Goal: Task Accomplishment & Management: Use online tool/utility

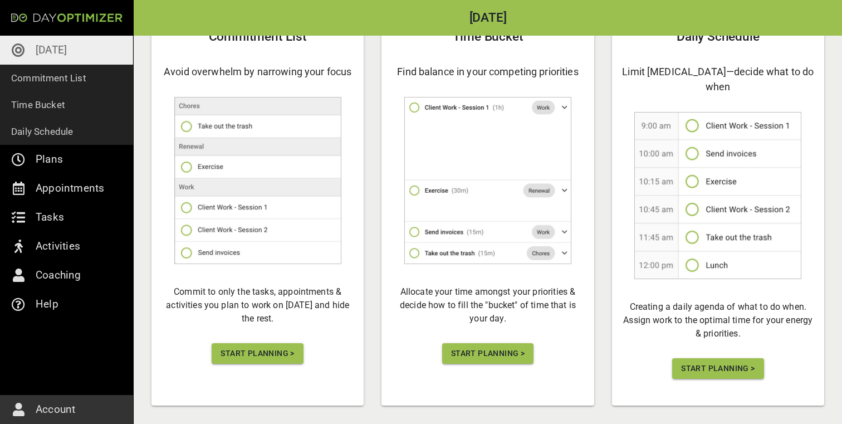
scroll to position [115, 0]
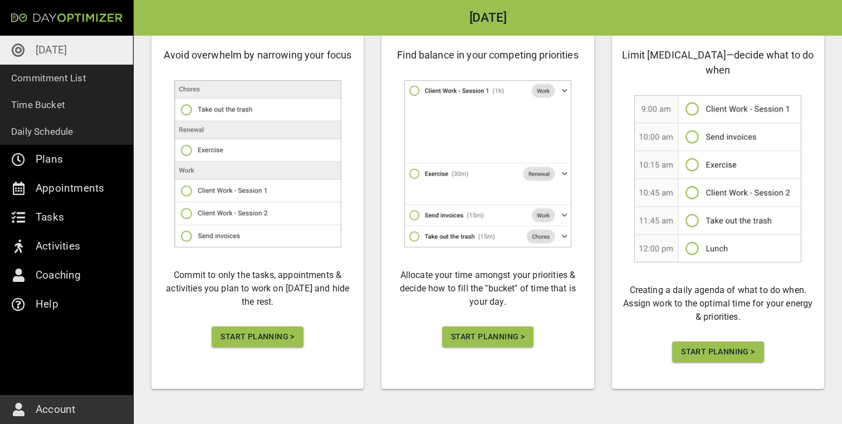
click at [266, 329] on button "Start Planning >" at bounding box center [257, 336] width 91 height 21
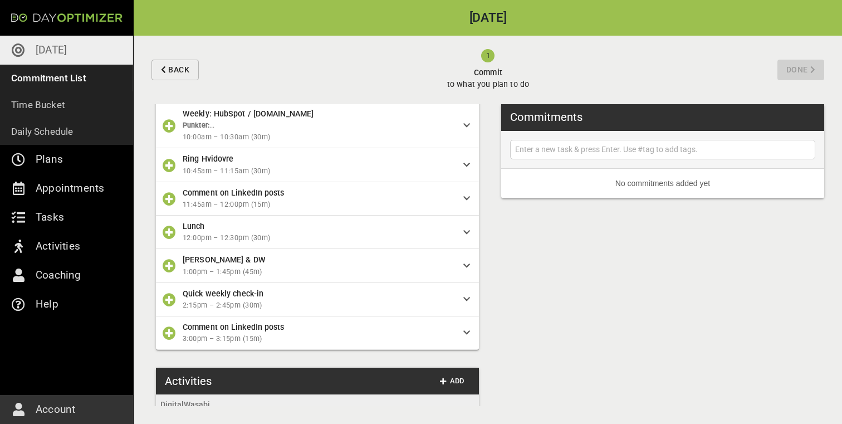
scroll to position [1295, 0]
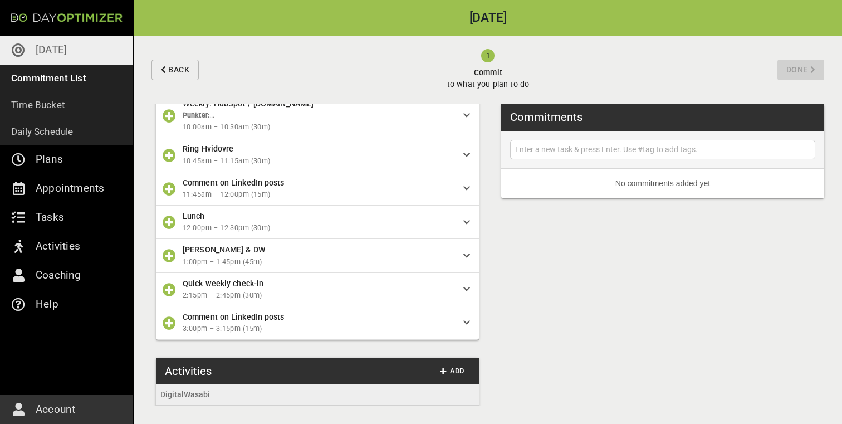
click at [292, 167] on span "10:45am – 11:15am (30m)" at bounding box center [319, 161] width 272 height 12
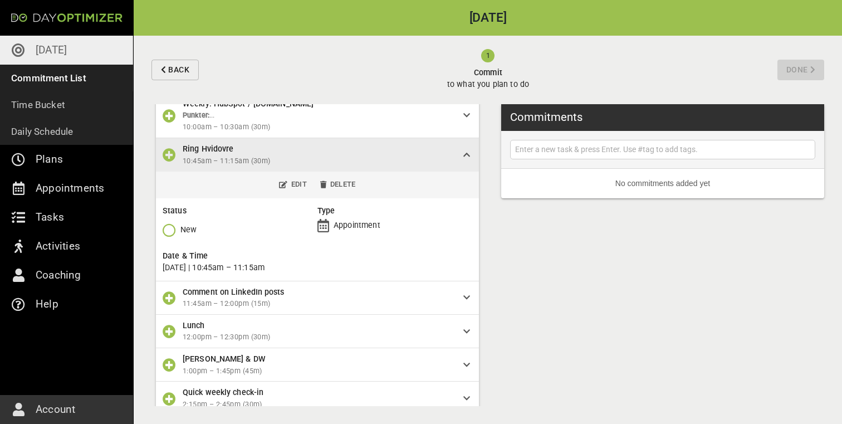
click at [175, 237] on icon "button" at bounding box center [169, 229] width 13 height 13
click at [188, 321] on p "Done" at bounding box center [189, 320] width 19 height 12
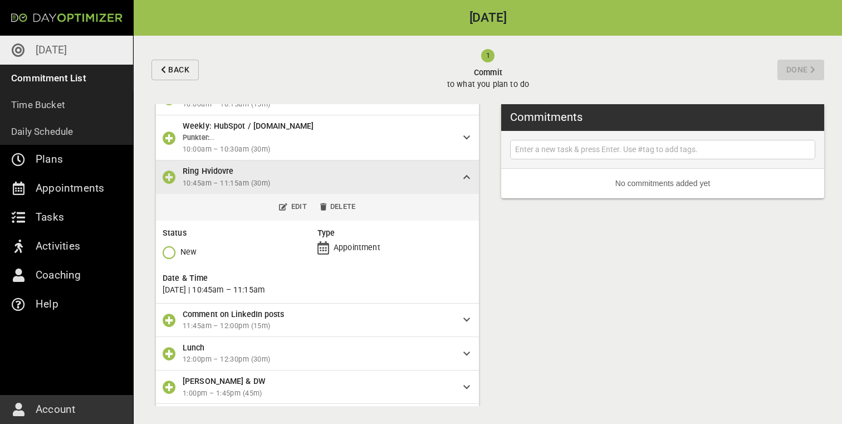
scroll to position [1262, 0]
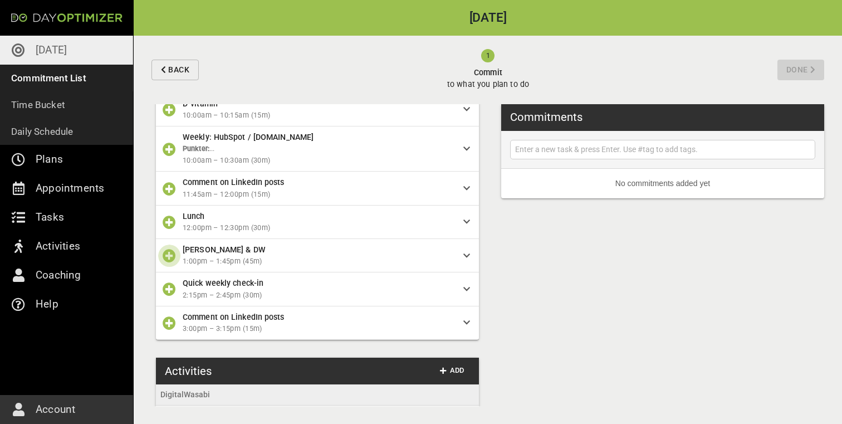
click at [165, 262] on icon "button" at bounding box center [169, 255] width 13 height 13
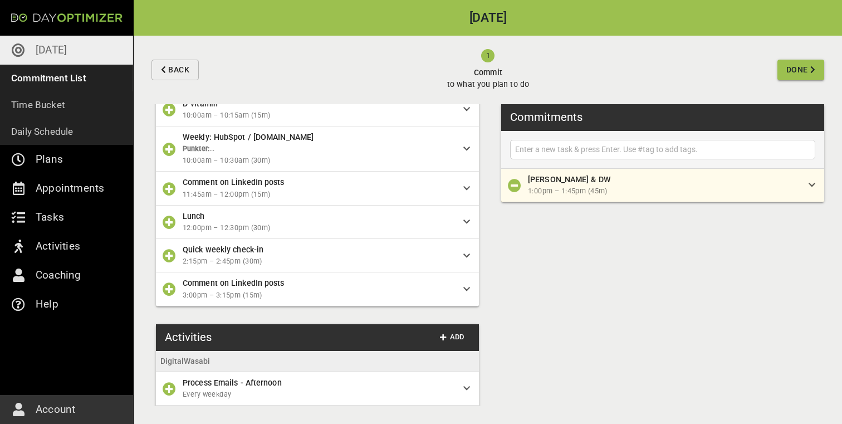
click at [168, 262] on icon "button" at bounding box center [169, 255] width 13 height 13
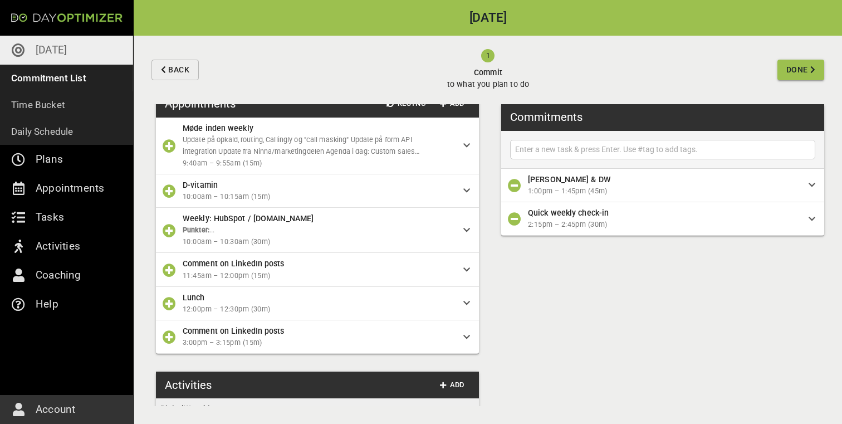
scroll to position [1151, 0]
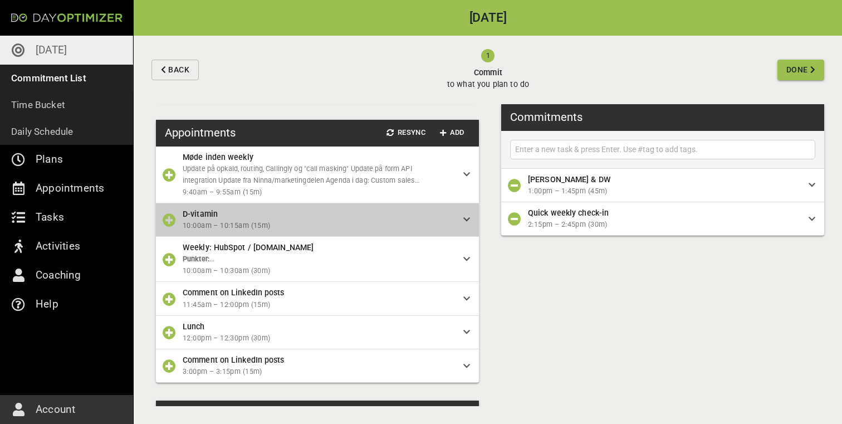
click at [209, 232] on span "10:00am – 10:15am (15m)" at bounding box center [319, 226] width 272 height 12
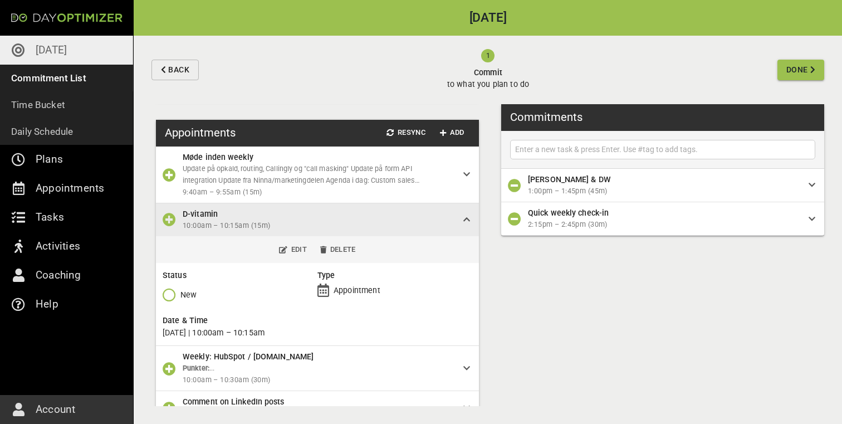
click at [173, 301] on icon "button" at bounding box center [169, 294] width 13 height 13
click at [185, 385] on p "Done" at bounding box center [189, 384] width 19 height 12
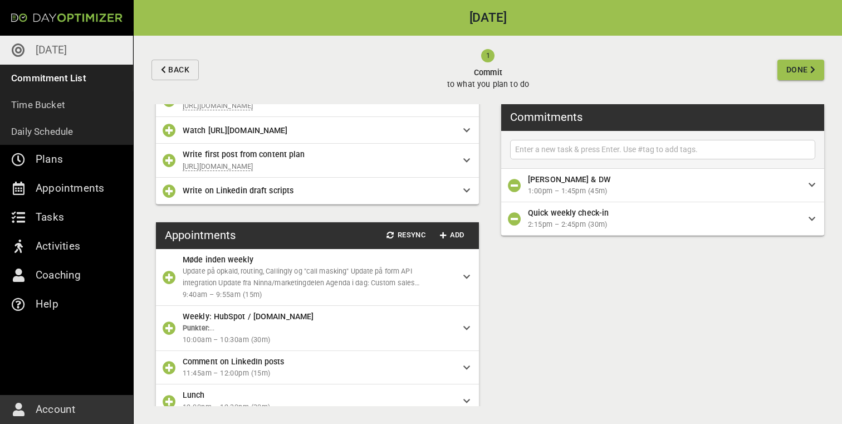
scroll to position [1038, 0]
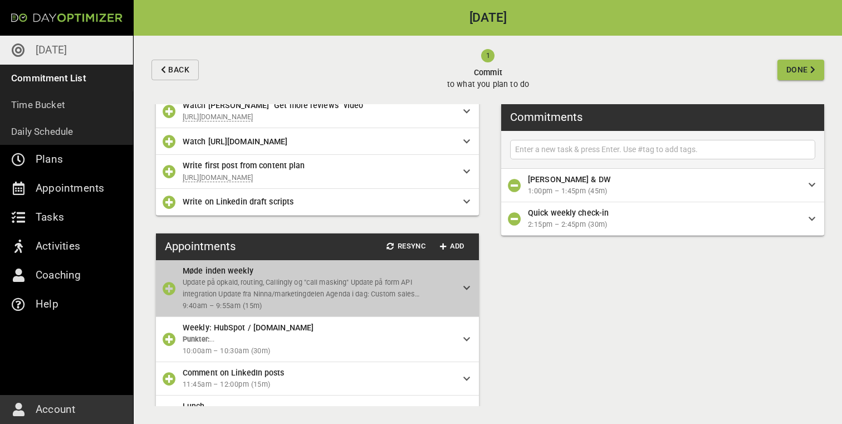
click at [224, 300] on p "Update på opkald, routing, Callingly og "call masking" Update på form API integ…" at bounding box center [314, 288] width 263 height 23
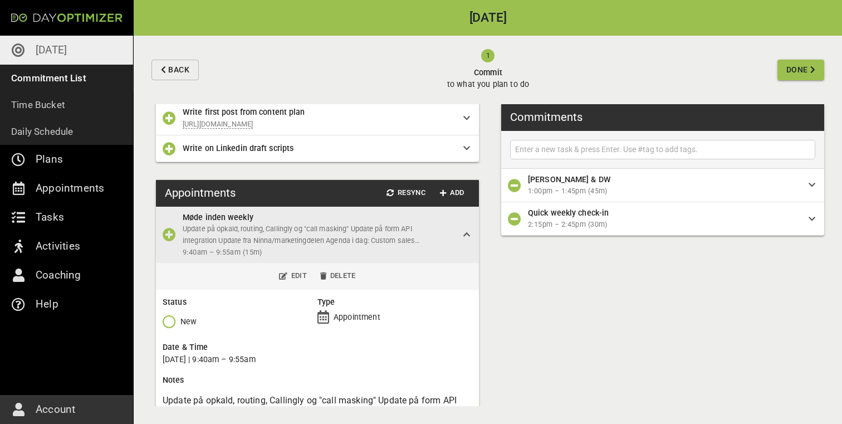
scroll to position [1124, 0]
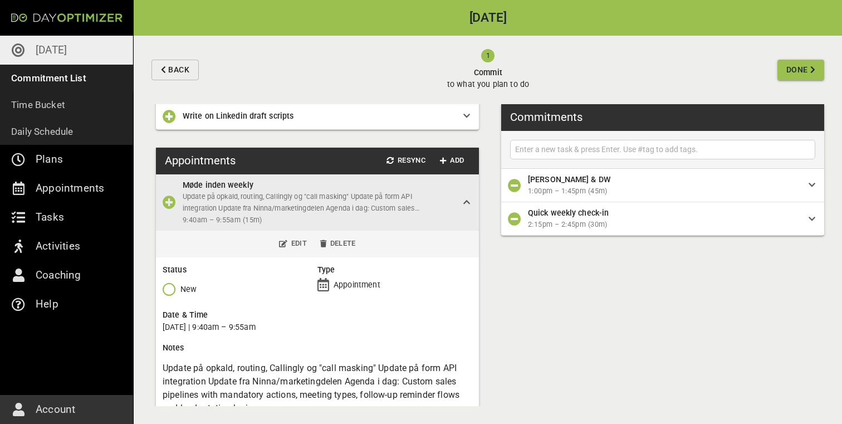
click at [181, 295] on p "New" at bounding box center [188, 290] width 16 height 12
click at [172, 296] on icon "button" at bounding box center [169, 288] width 13 height 13
click at [175, 375] on icon "button" at bounding box center [169, 378] width 13 height 13
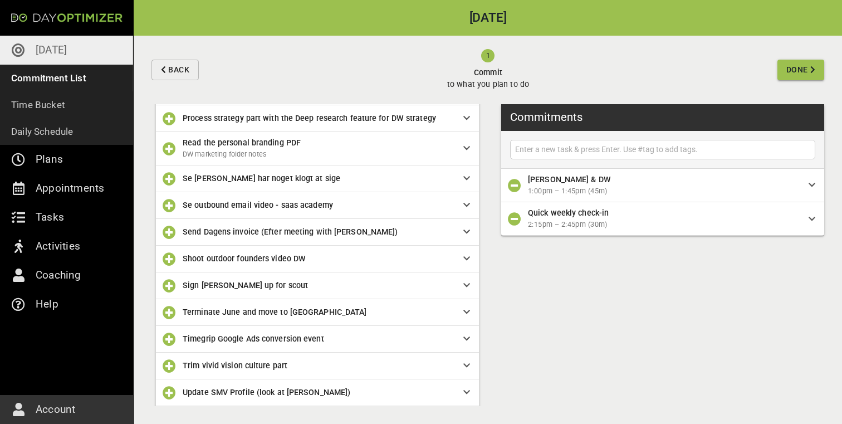
scroll to position [595, 0]
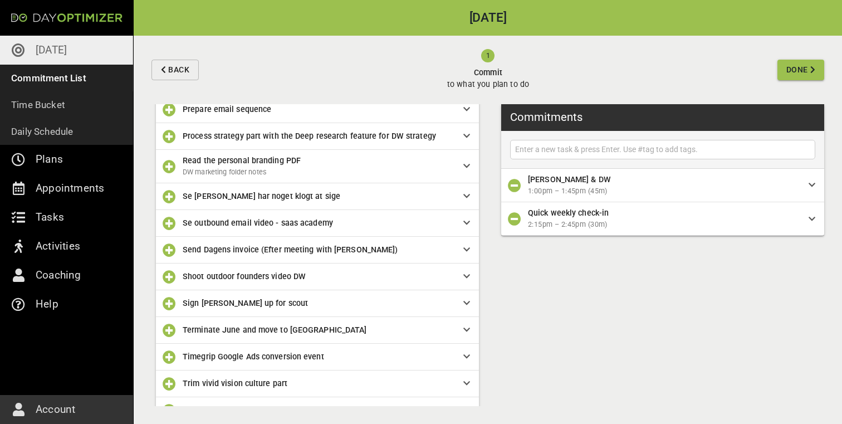
click at [329, 363] on span "Timegrip Google Ads conversion event" at bounding box center [314, 356] width 263 height 12
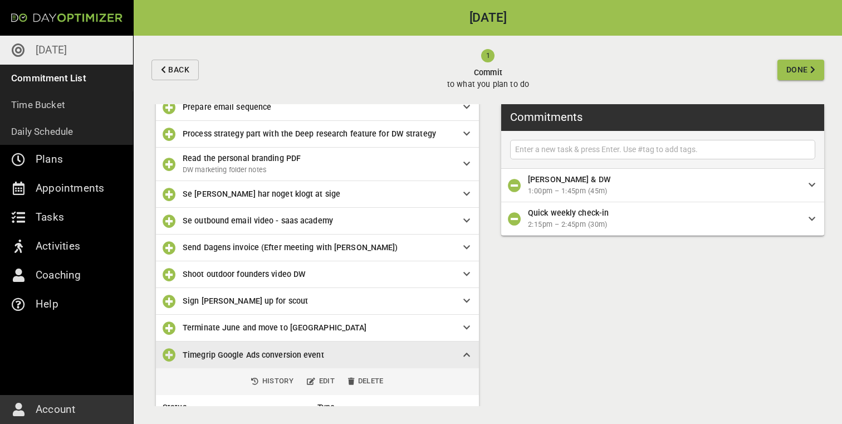
scroll to position [584, 0]
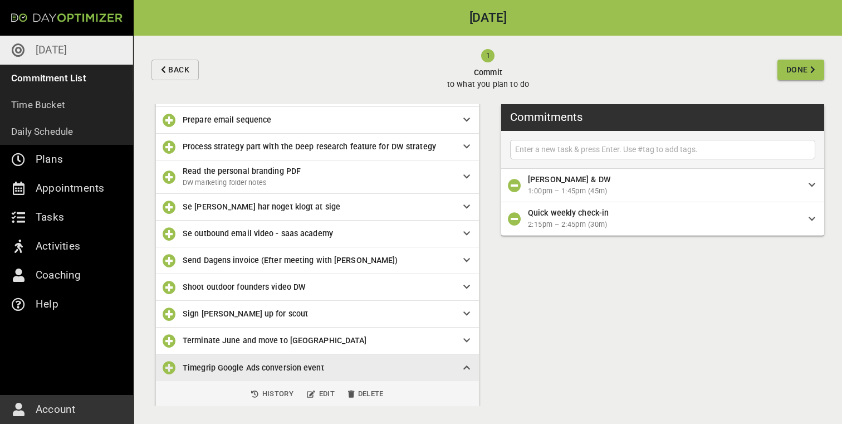
click at [217, 274] on div "Send Dagens invoice (Efter meeting with [PERSON_NAME])" at bounding box center [317, 260] width 323 height 27
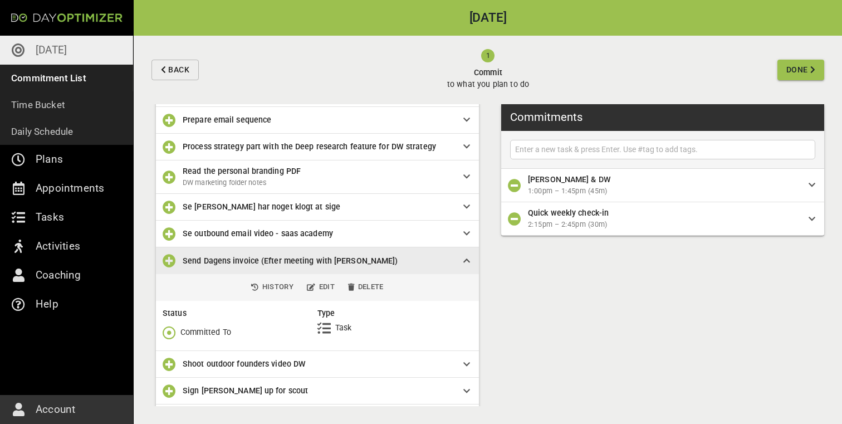
click at [168, 339] on icon "button" at bounding box center [169, 332] width 13 height 13
click at [187, 301] on p "Done" at bounding box center [189, 297] width 19 height 12
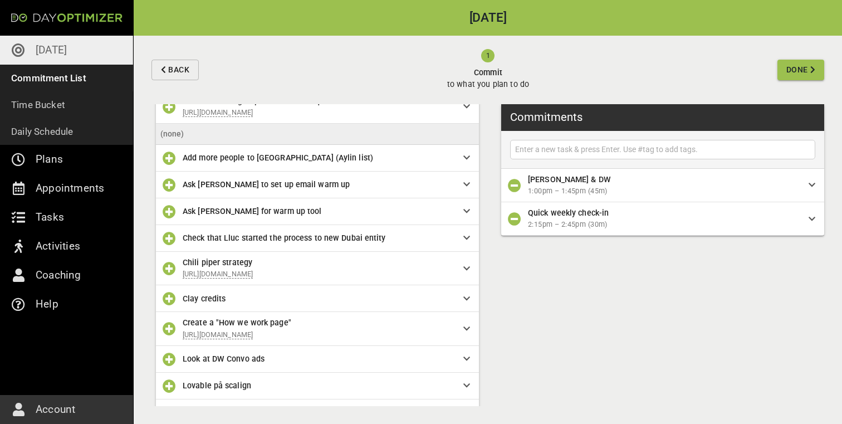
scroll to position [158, 0]
click at [167, 310] on button "button" at bounding box center [169, 299] width 22 height 22
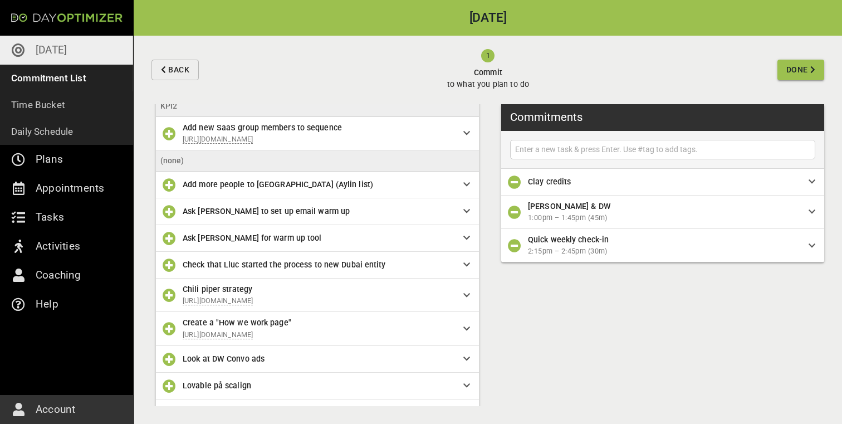
scroll to position [115, 0]
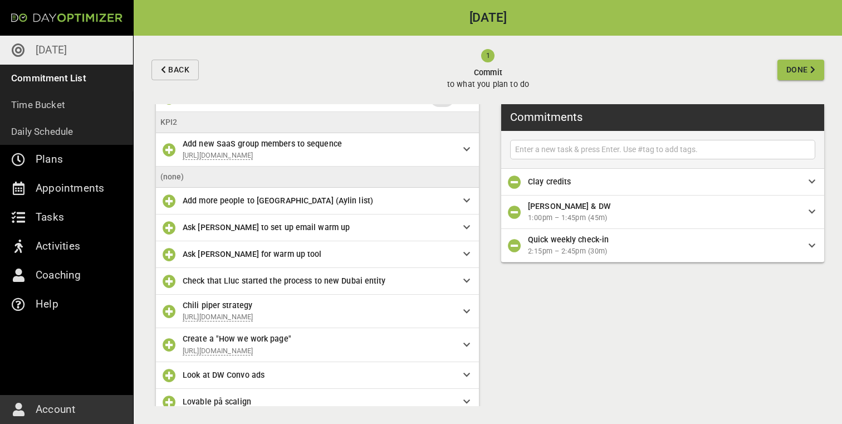
click at [808, 74] on span "Done" at bounding box center [798, 70] width 22 height 14
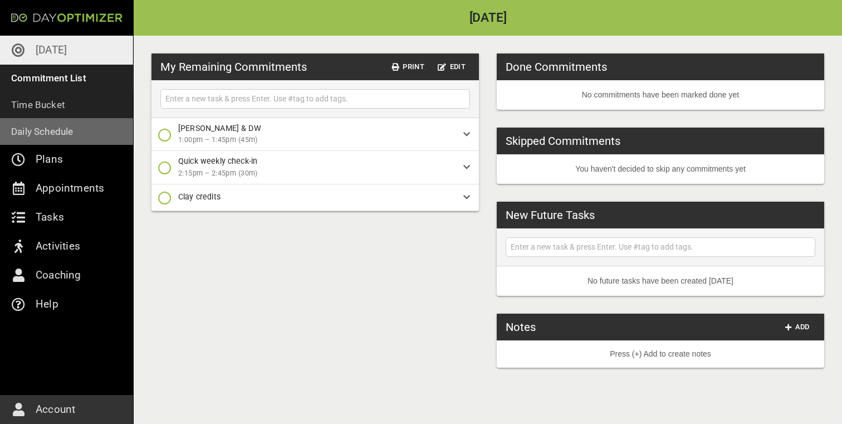
click at [111, 143] on link "Daily Schedule" at bounding box center [66, 131] width 133 height 27
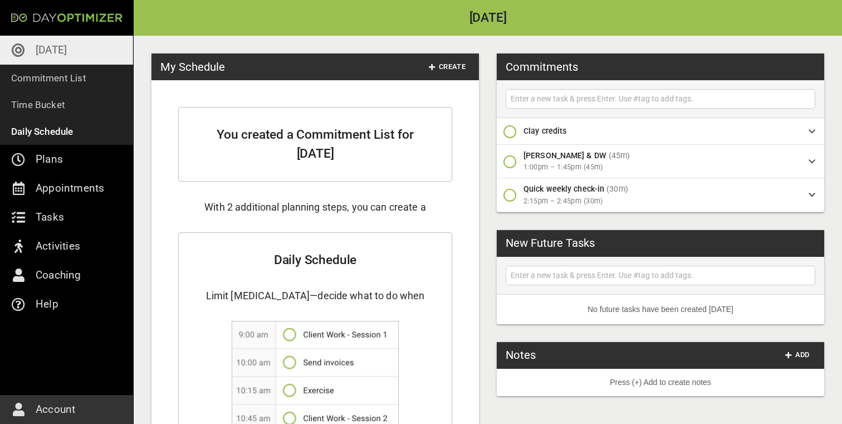
click at [437, 53] on div "My Schedule Create" at bounding box center [316, 66] width 328 height 27
click at [437, 58] on button "Create" at bounding box center [447, 66] width 46 height 17
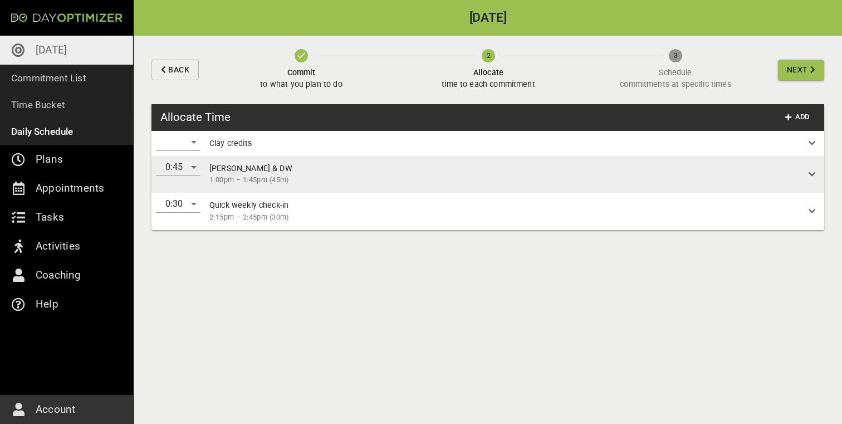
click at [186, 142] on div "​" at bounding box center [178, 142] width 45 height 18
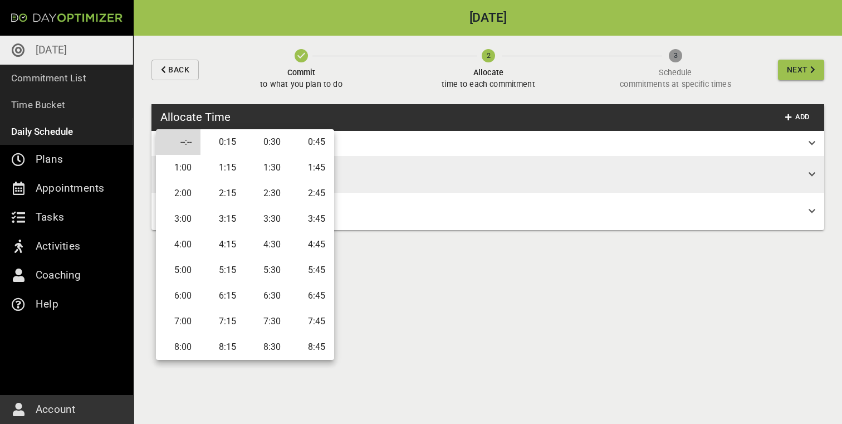
click at [270, 141] on li "0:30" at bounding box center [267, 142] width 45 height 26
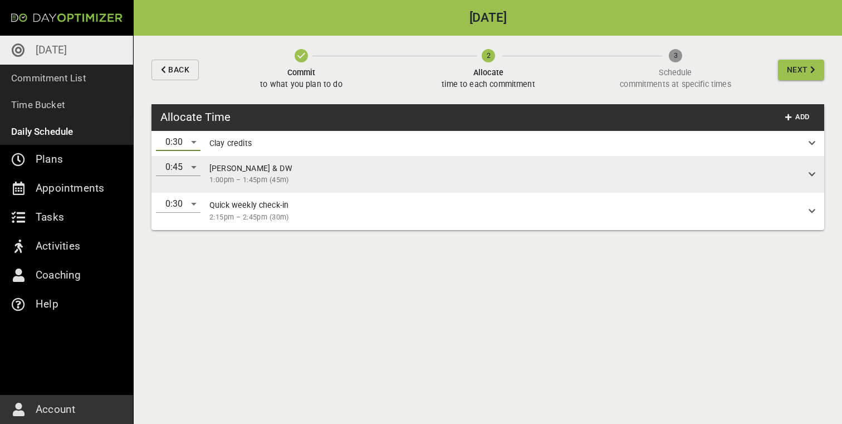
click at [802, 74] on span "Next" at bounding box center [797, 70] width 21 height 14
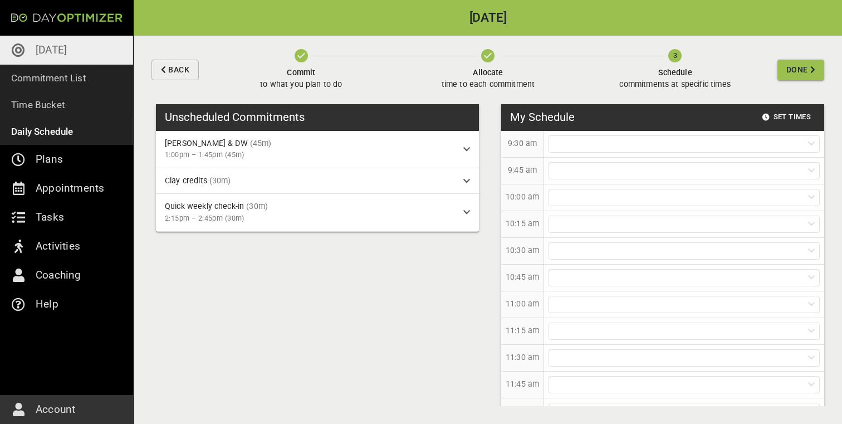
click at [300, 61] on icon "button" at bounding box center [301, 55] width 13 height 13
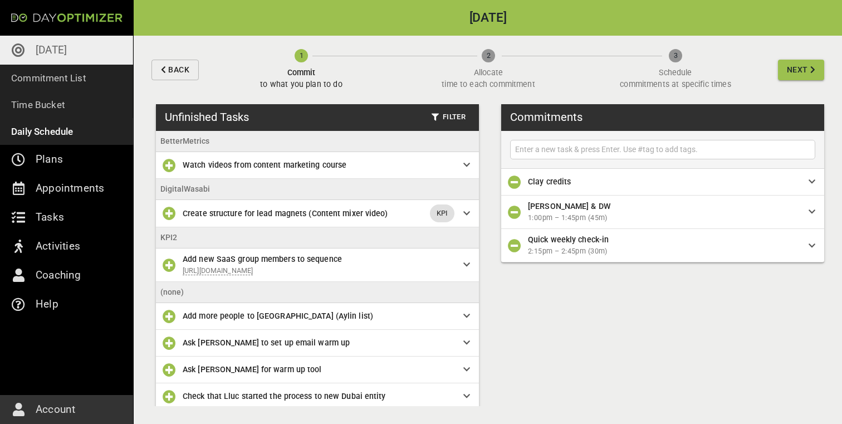
click at [584, 154] on input "text" at bounding box center [663, 150] width 300 height 14
type input "Read playbook ([DOMAIN_NAME])"
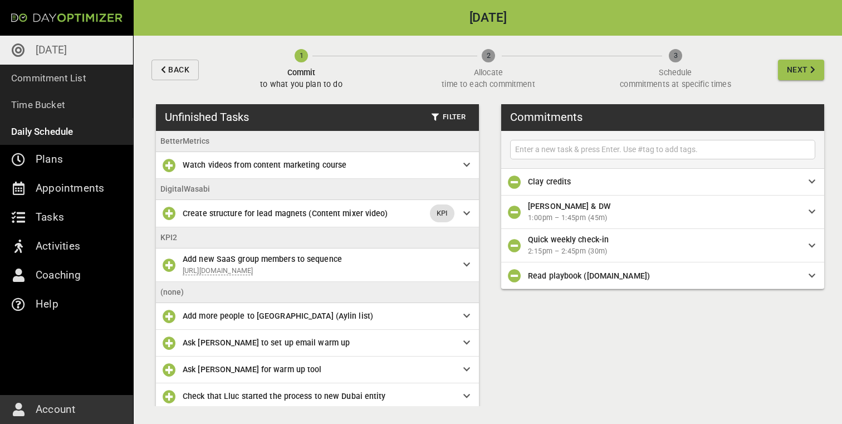
click at [804, 82] on div "Back 1 Commit to what you plan to do 2 Allocate time to each commitment 3 Sched…" at bounding box center [488, 70] width 709 height 69
click at [803, 66] on span "Next" at bounding box center [797, 70] width 21 height 14
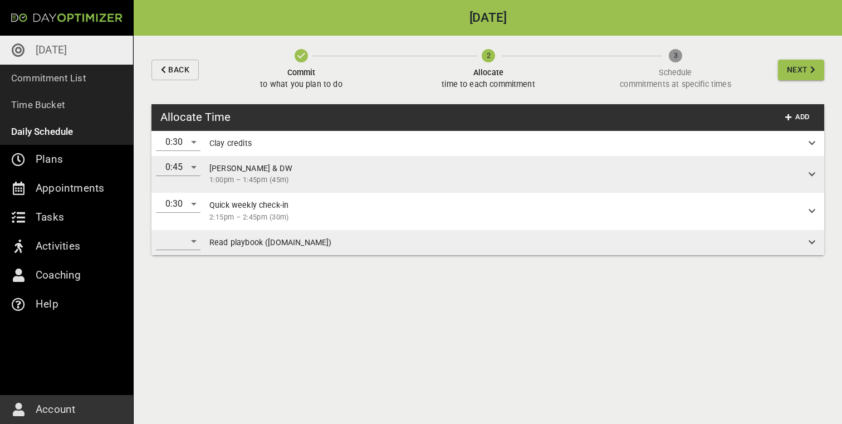
click at [197, 238] on div "​" at bounding box center [178, 241] width 45 height 18
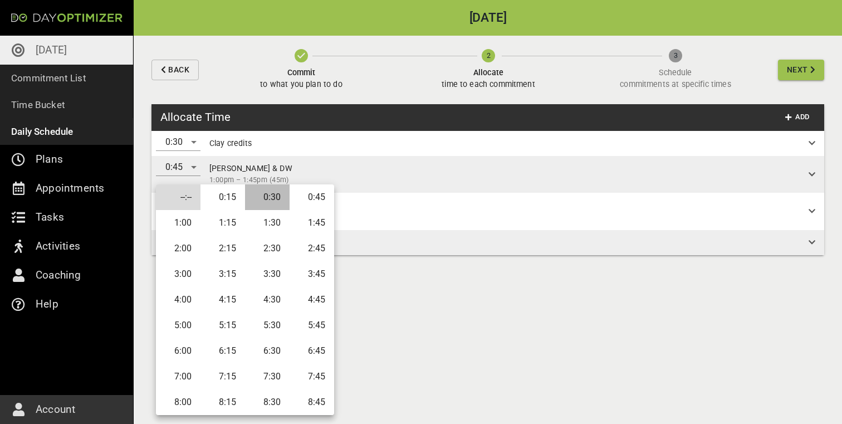
click at [260, 199] on li "0:30" at bounding box center [267, 197] width 45 height 26
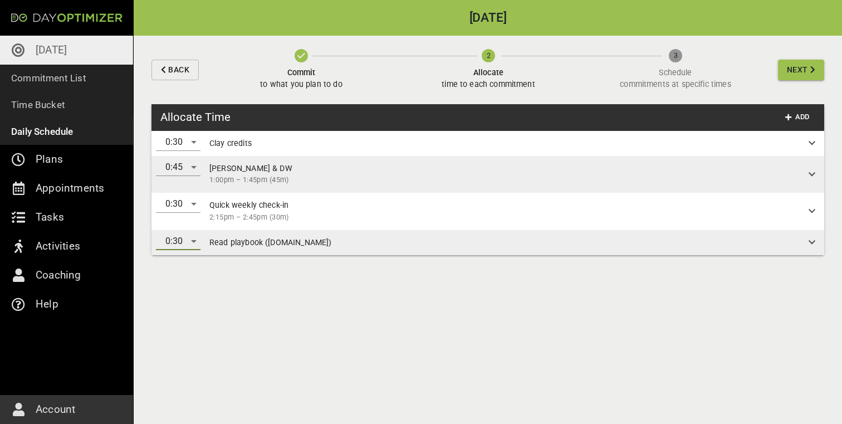
click at [807, 71] on span "Next" at bounding box center [797, 70] width 21 height 14
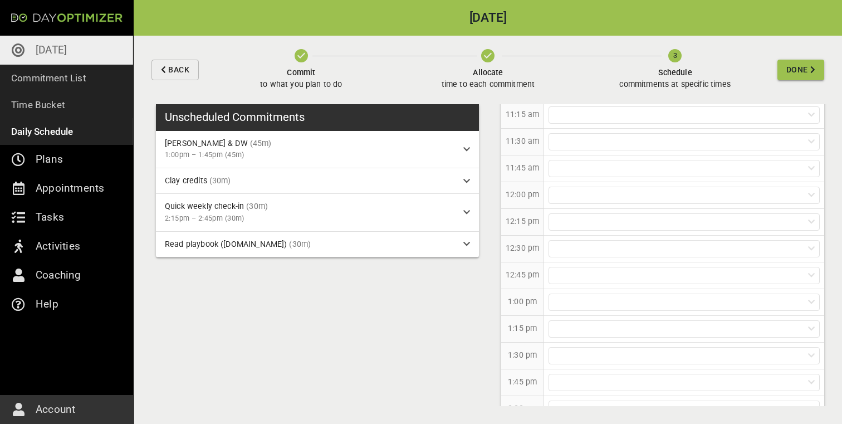
scroll to position [202, 0]
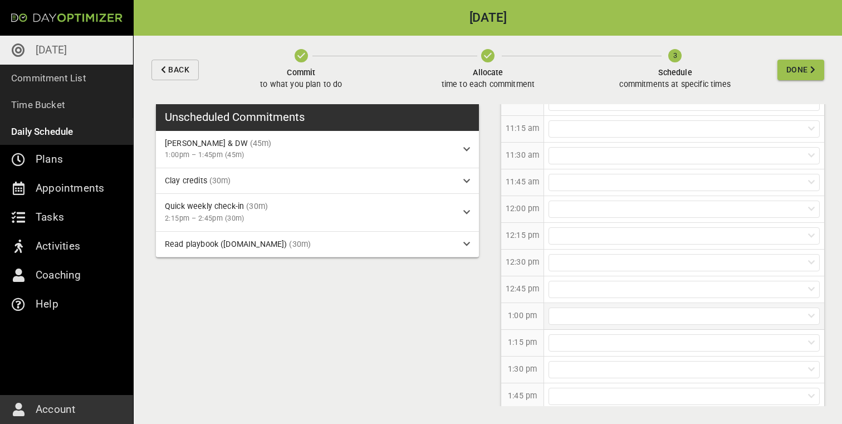
click at [559, 320] on div at bounding box center [684, 315] width 271 height 17
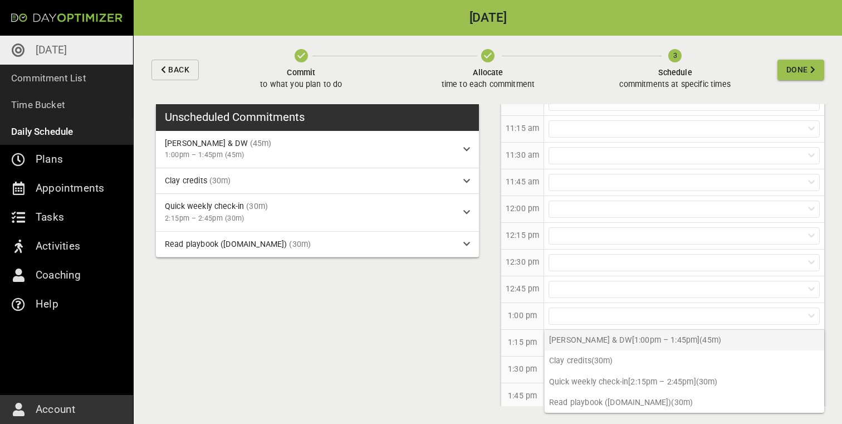
click at [641, 339] on p "[PERSON_NAME] & DW [1:00pm – 1:45pm] (45m)" at bounding box center [685, 340] width 280 height 21
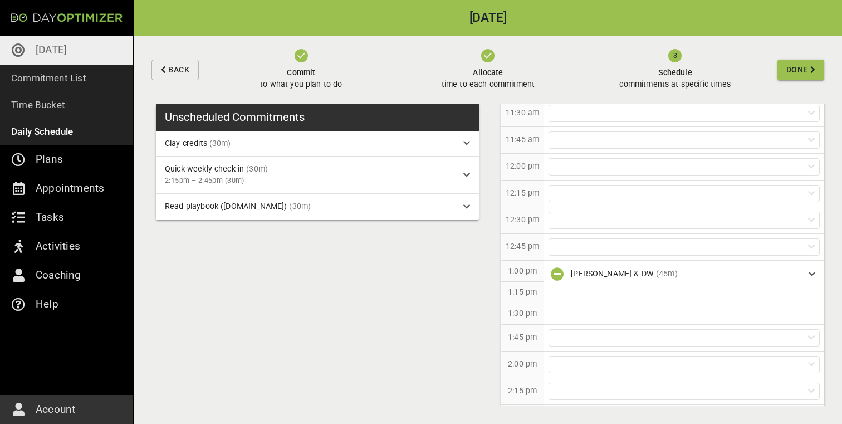
scroll to position [296, 0]
click at [592, 312] on div at bounding box center [684, 312] width 271 height 17
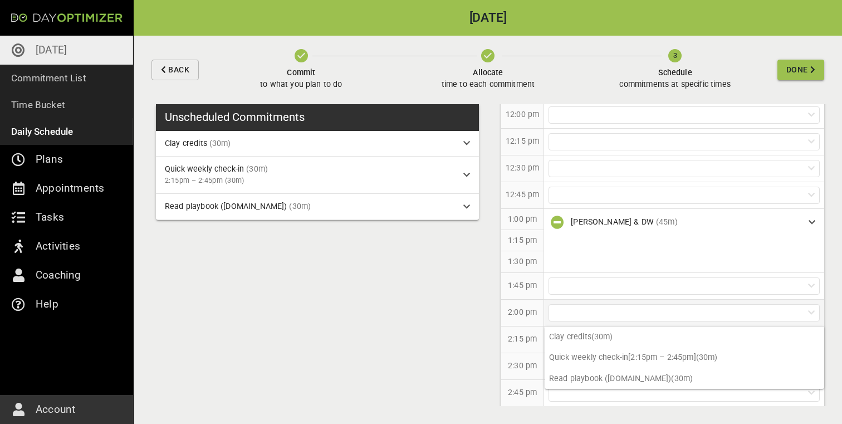
click at [592, 312] on div at bounding box center [684, 312] width 271 height 17
click at [587, 345] on div at bounding box center [684, 339] width 271 height 17
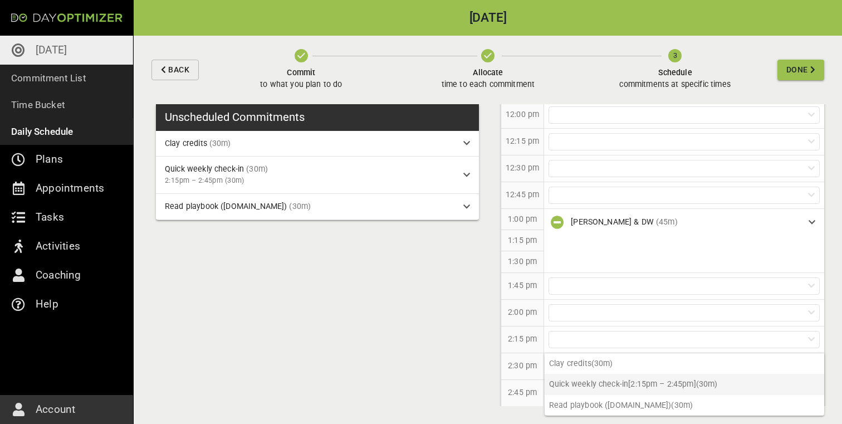
click at [608, 387] on p "Quick weekly check-in [2:15pm – 2:45pm] (30m)" at bounding box center [685, 384] width 280 height 21
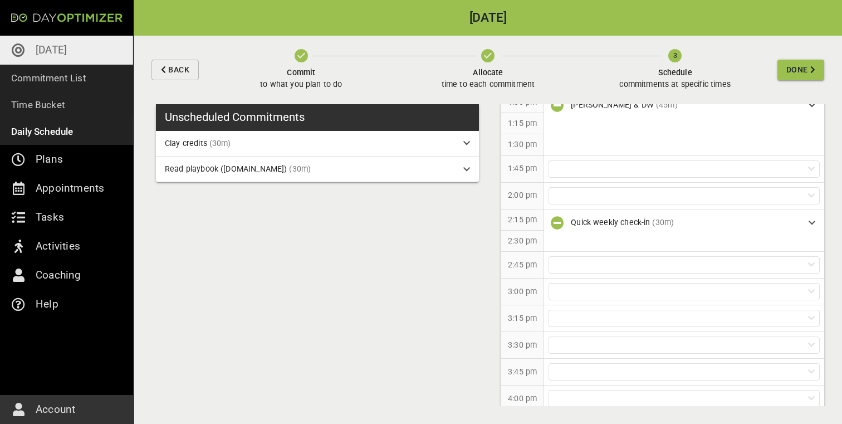
scroll to position [421, 0]
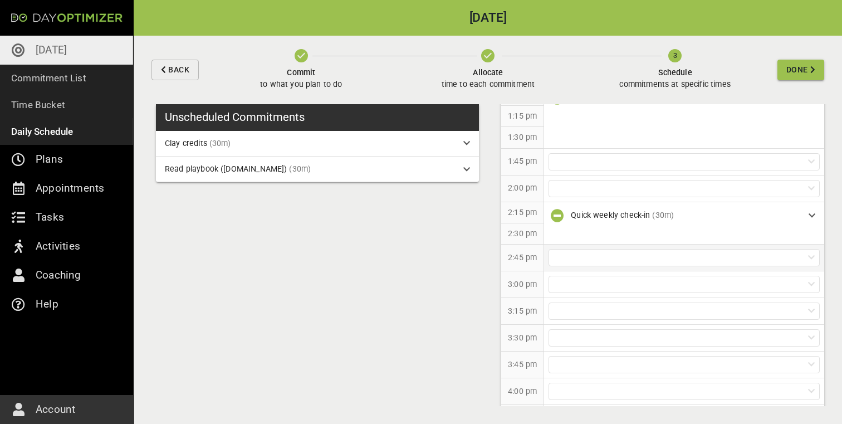
click at [681, 250] on div at bounding box center [684, 257] width 271 height 17
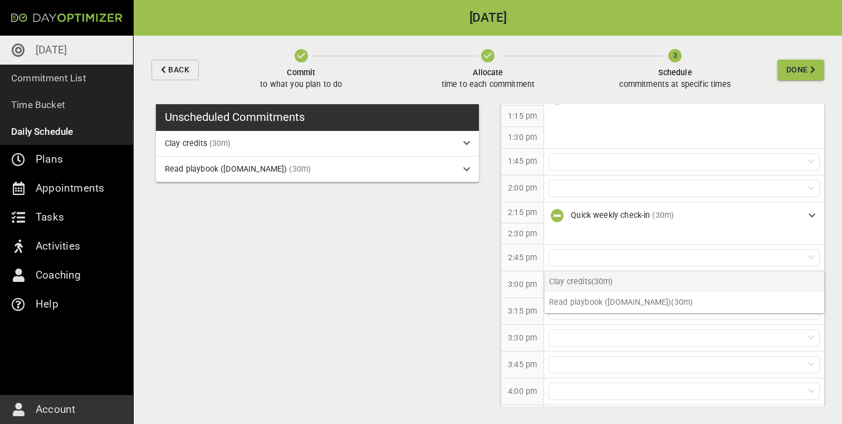
click at [670, 278] on p "Clay credits (30m)" at bounding box center [685, 281] width 280 height 21
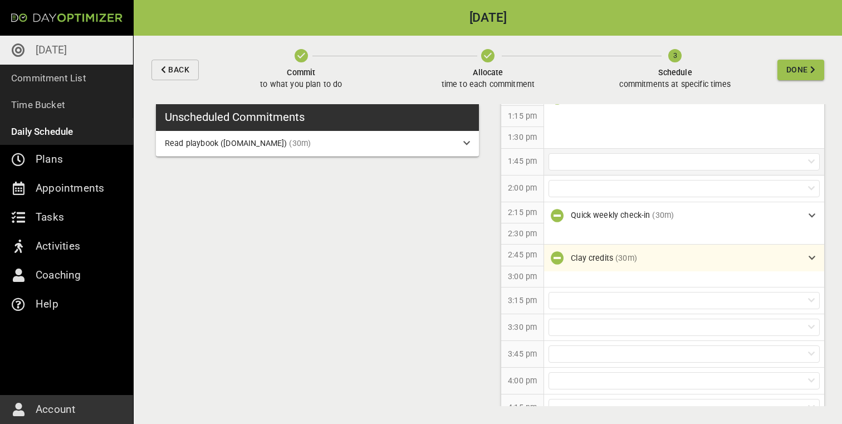
click at [640, 165] on div at bounding box center [684, 161] width 271 height 17
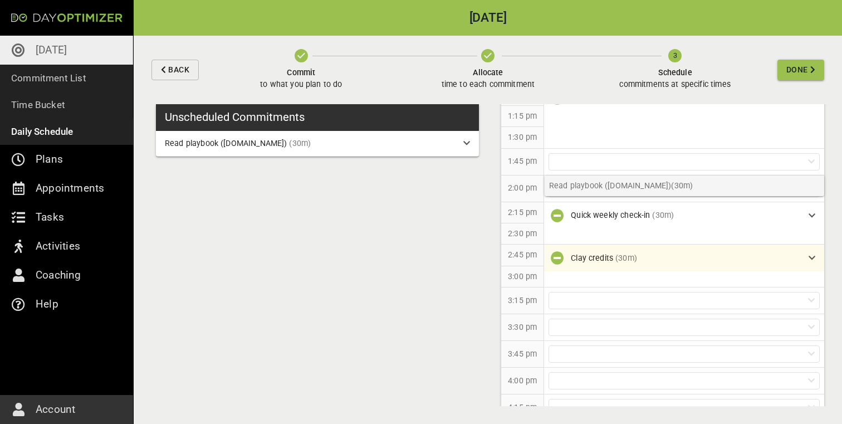
click at [638, 188] on p "Read playbook ([DOMAIN_NAME]) (30m)" at bounding box center [685, 185] width 280 height 21
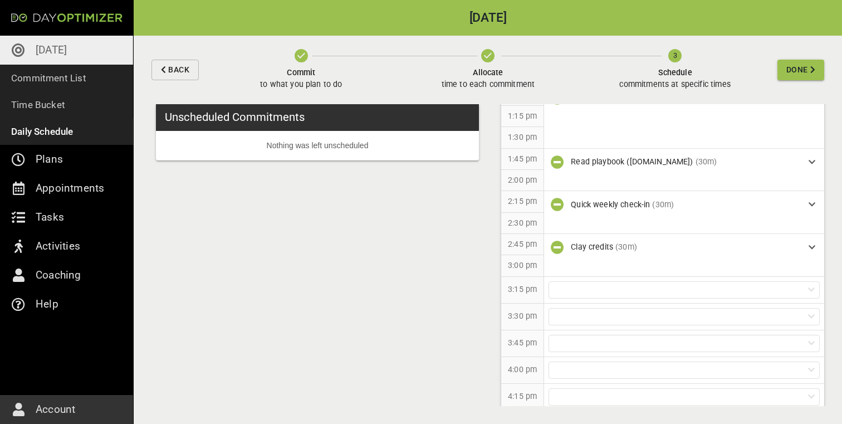
click at [800, 68] on span "Done" at bounding box center [798, 70] width 22 height 14
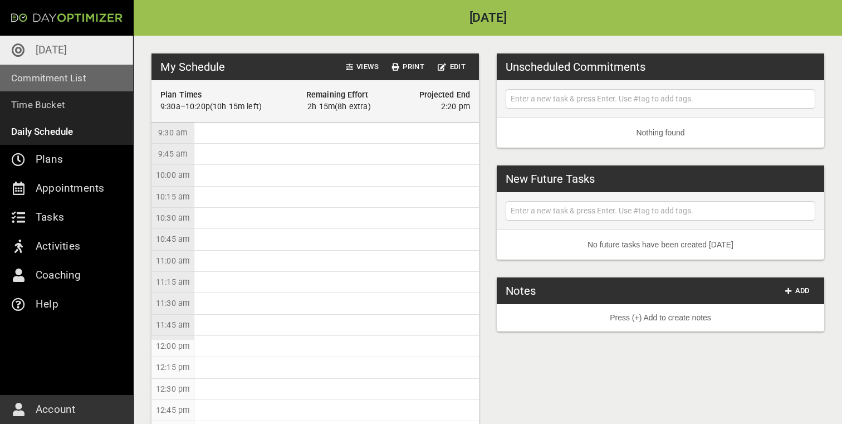
click at [60, 80] on p "Commitment List" at bounding box center [48, 78] width 75 height 16
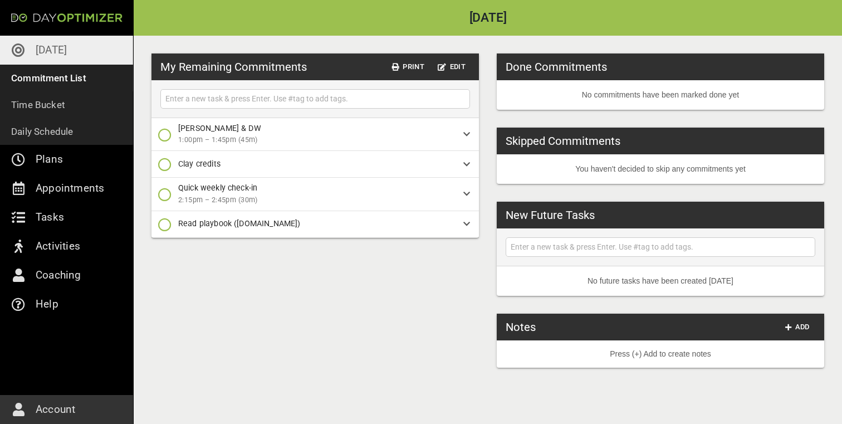
click at [304, 102] on input "text" at bounding box center [315, 99] width 304 height 14
type input "Record braindump session"
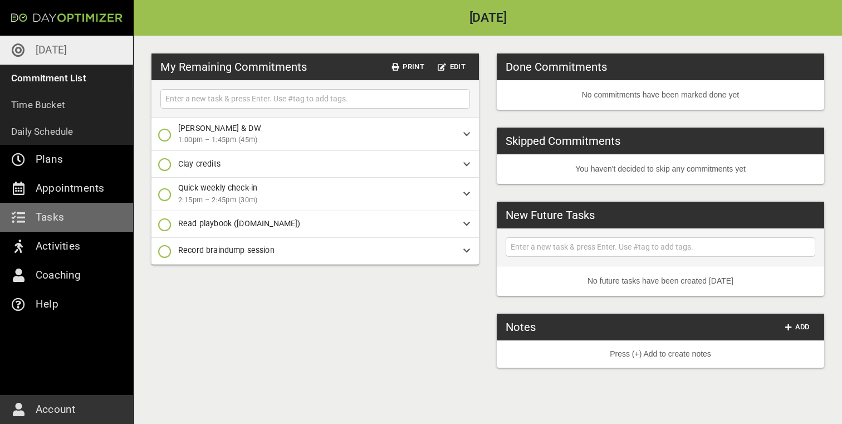
click at [56, 210] on p "Tasks" at bounding box center [50, 217] width 28 height 18
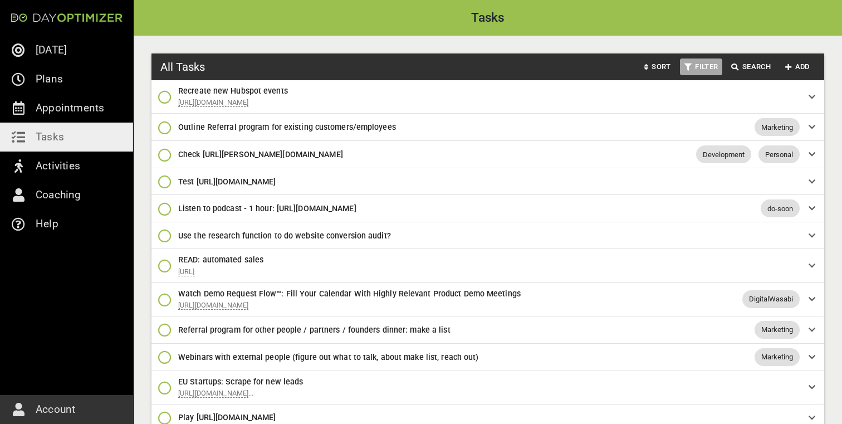
click at [700, 64] on span "Filter" at bounding box center [702, 67] width 34 height 13
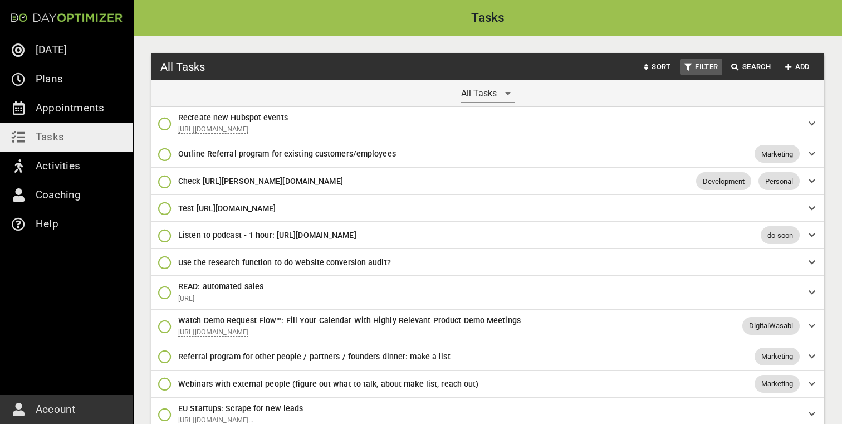
scroll to position [554, 0]
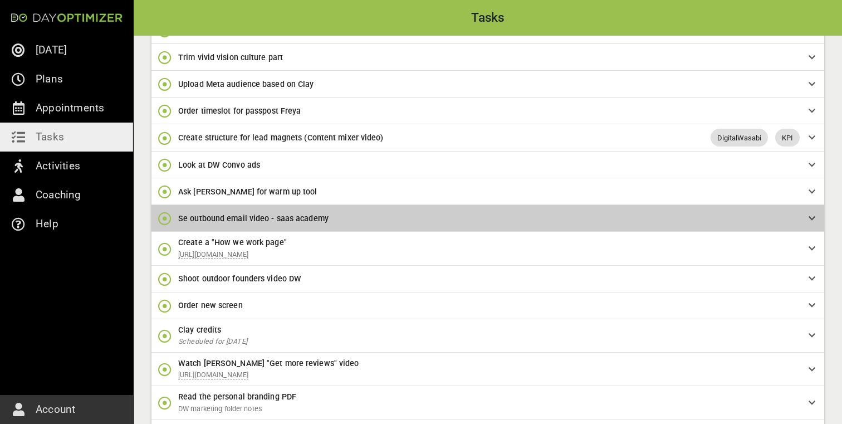
click at [384, 224] on span "Se outbound email video - saas academy" at bounding box center [484, 218] width 613 height 12
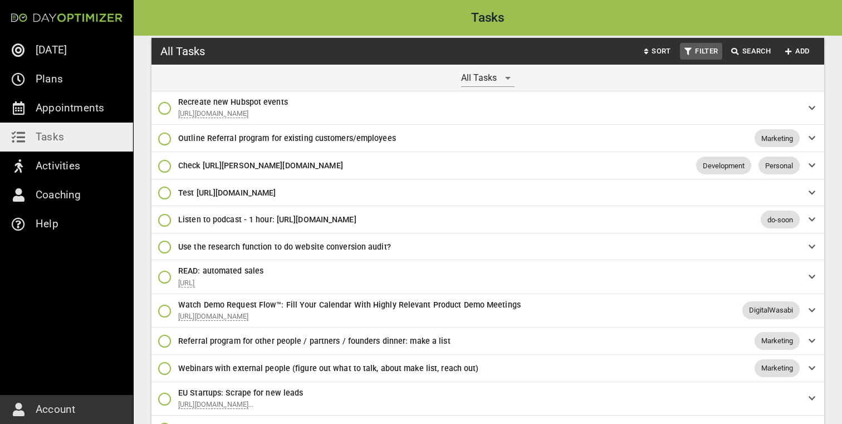
scroll to position [0, 0]
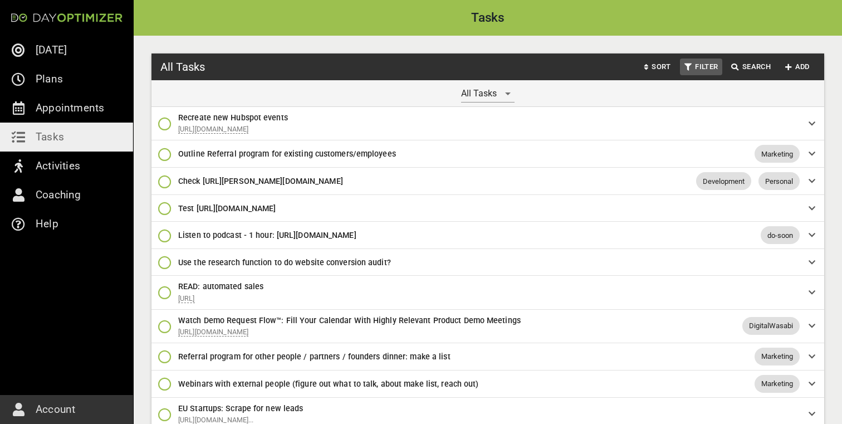
click at [805, 54] on div "All Tasks Sort Filter Search Add" at bounding box center [488, 66] width 673 height 27
click at [805, 65] on span "Add" at bounding box center [797, 67] width 27 height 13
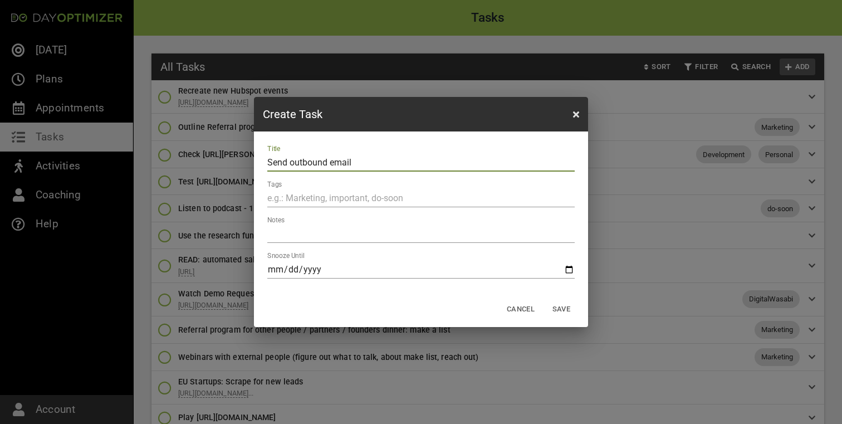
type input "Send outbound email"
click at [403, 227] on div at bounding box center [420, 234] width 307 height 18
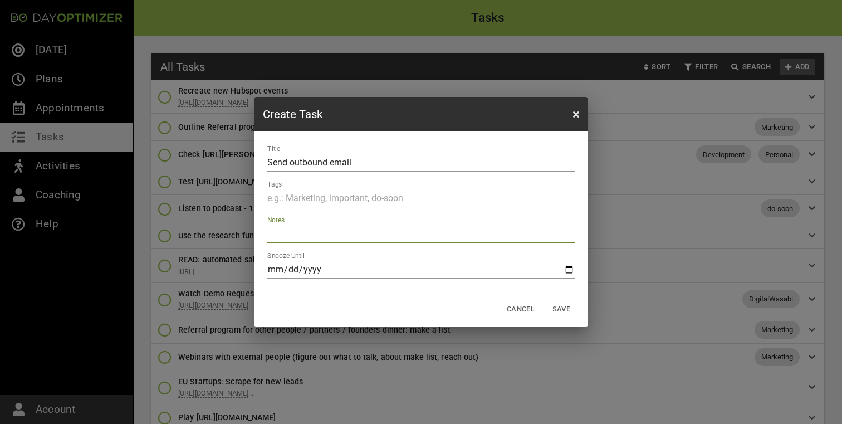
paste textarea "Lore Ipsumdol <sita@consectetura.eli> Seddoeiusmo Tem in UtlAbor Etd 73, 5116, …"
type textarea "Lore Ipsumdol <sita@consectetura.eli> Seddoeiusmo Tem in UtlAbor Etd 73, 5116, …"
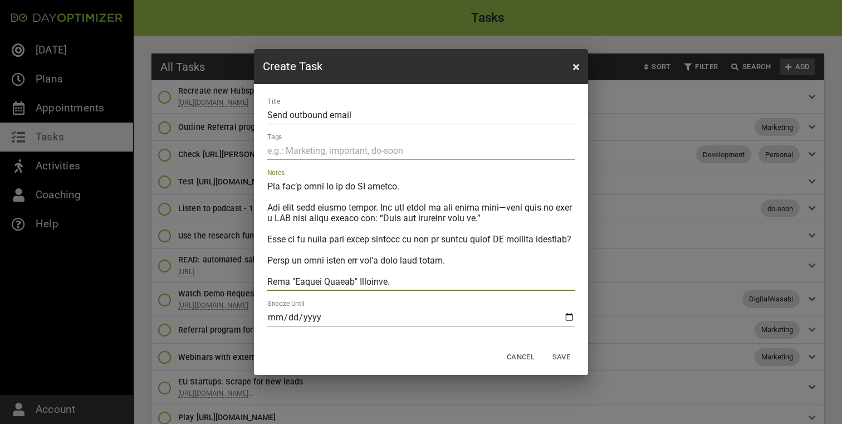
type textarea "Lore Ipsumdol <sita@consectetura.eli> Seddoeiusmo Tem in UtlAbor Etd 73, 5116, …"
click at [563, 349] on button "Save" at bounding box center [562, 357] width 36 height 17
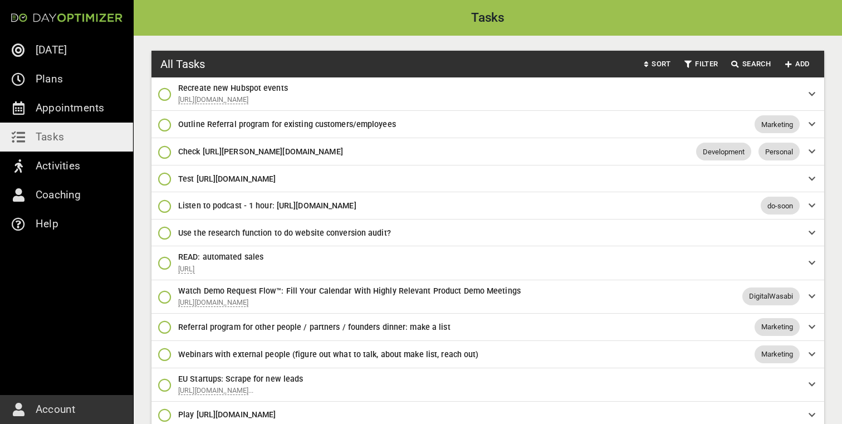
scroll to position [0, 0]
